Goal: Consume media (video, audio)

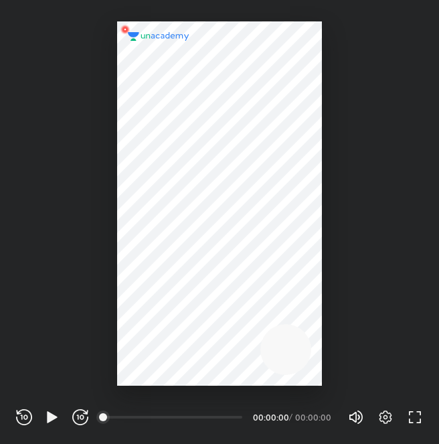
scroll to position [444, 439]
click at [60, 414] on icon "button" at bounding box center [52, 417] width 16 height 16
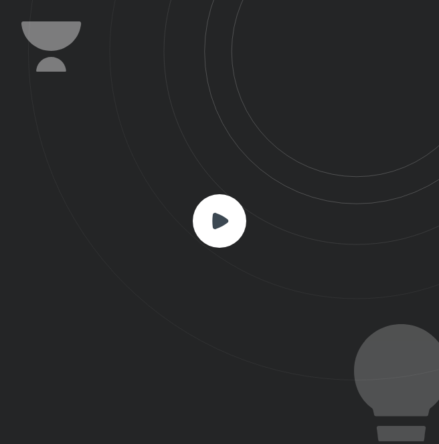
click at [273, 203] on icon at bounding box center [233, 190] width 411 height 380
drag, startPoint x: 250, startPoint y: 203, endPoint x: 227, endPoint y: 211, distance: 24.1
click at [227, 211] on div at bounding box center [219, 222] width 439 height 444
click at [227, 211] on rect at bounding box center [220, 221] width 54 height 54
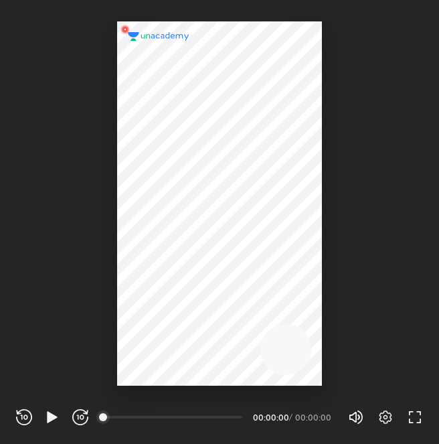
scroll to position [444, 439]
click at [393, 412] on icon "button" at bounding box center [386, 417] width 16 height 16
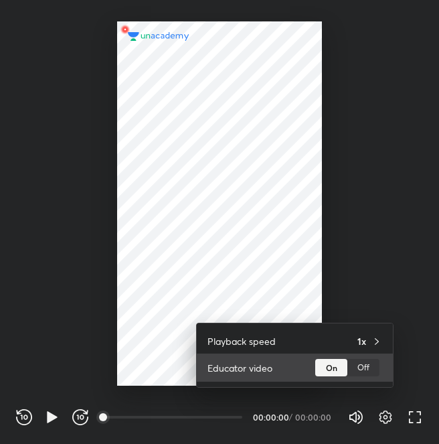
click at [368, 371] on div "Off" at bounding box center [364, 367] width 32 height 17
click at [337, 370] on div "On" at bounding box center [331, 367] width 32 height 17
